Goal: Information Seeking & Learning: Learn about a topic

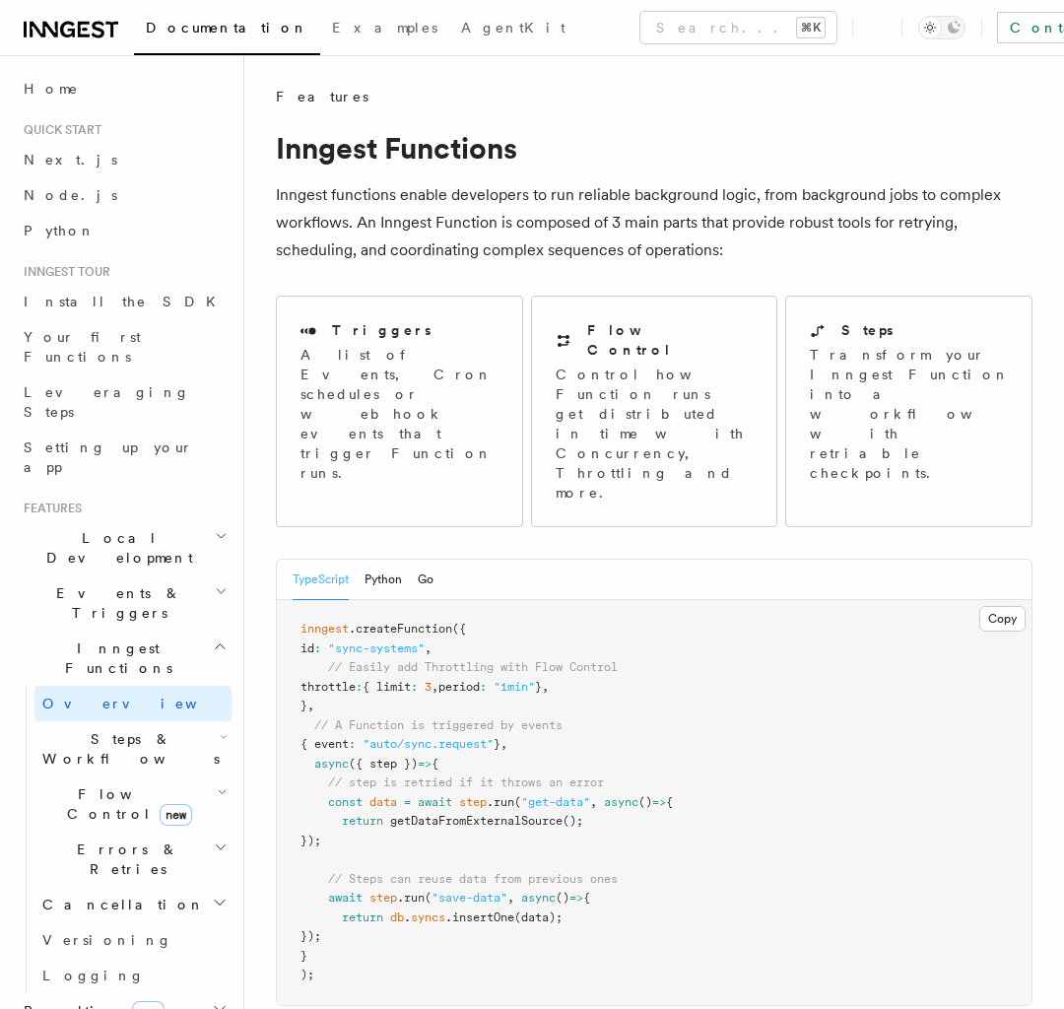
click at [123, 528] on span "Local Development" at bounding box center [115, 547] width 199 height 39
click at [123, 583] on span "Events & Triggers" at bounding box center [115, 602] width 199 height 39
click at [133, 590] on span "Steps & Workflows" at bounding box center [126, 748] width 185 height 39
click at [160, 590] on span "new" at bounding box center [176, 815] width 33 height 22
click at [133, 590] on span "Errors & Retries" at bounding box center [123, 859] width 179 height 39
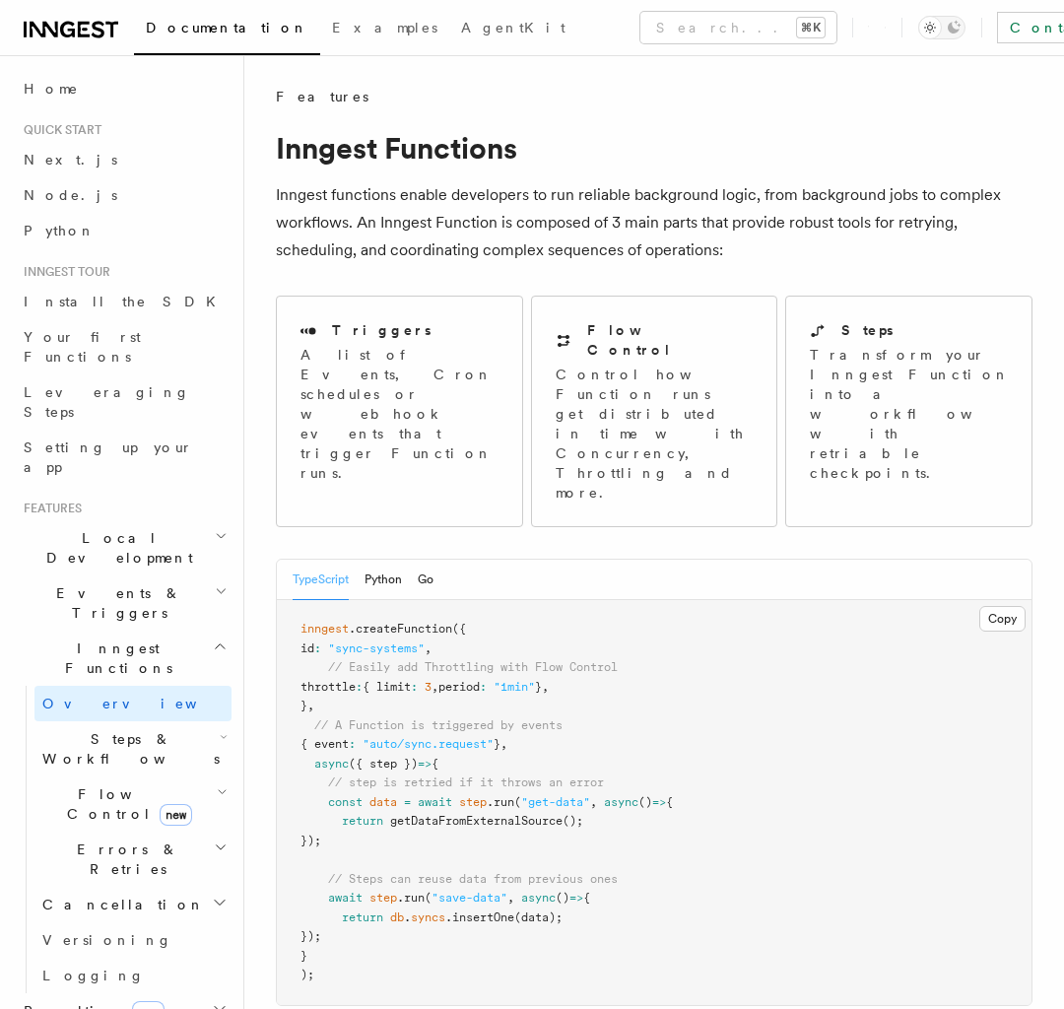
click at [133, 590] on h2 "Cancellation" at bounding box center [132, 904] width 197 height 35
click at [123, 590] on h2 "Realtime new" at bounding box center [124, 1011] width 216 height 35
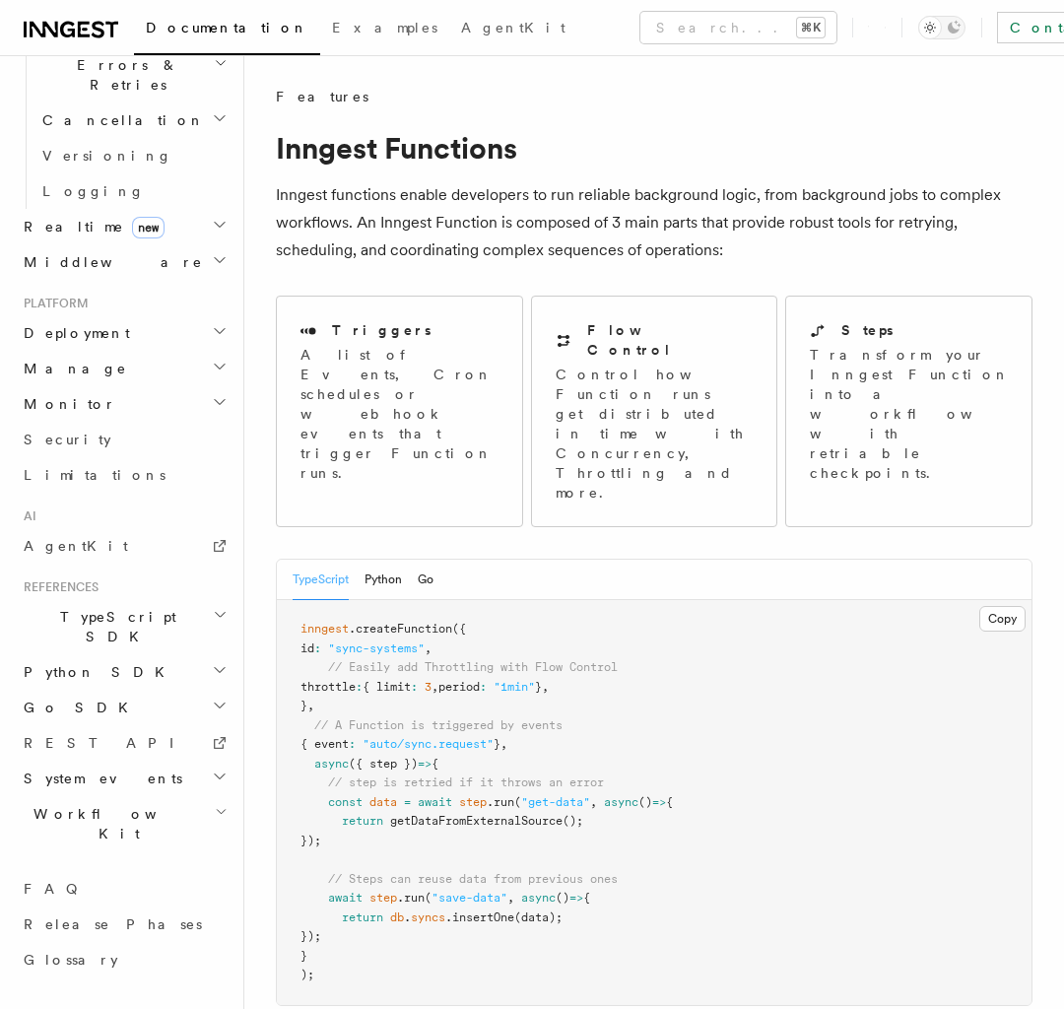
click at [123, 386] on h2 "Manage" at bounding box center [124, 368] width 216 height 35
click at [123, 422] on h2 "Monitor" at bounding box center [124, 403] width 216 height 35
click at [123, 590] on h2 "TypeScript SDK" at bounding box center [124, 626] width 216 height 55
click at [123, 590] on h2 "Python SDK" at bounding box center [124, 671] width 216 height 35
click at [123, 590] on h2 "Go SDK" at bounding box center [124, 707] width 216 height 35
